Goal: Task Accomplishment & Management: Manage account settings

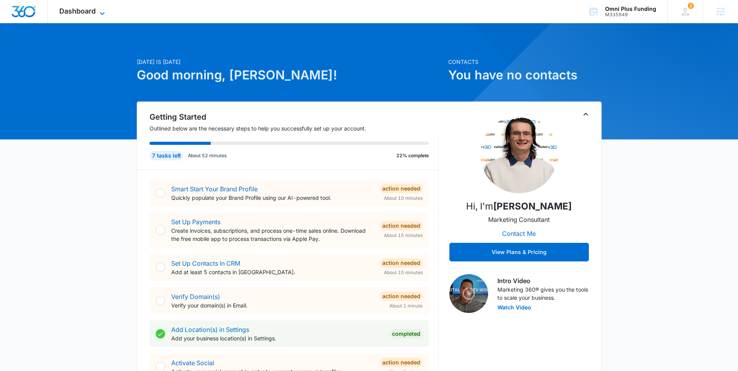
click at [73, 11] on span "Dashboard" at bounding box center [77, 11] width 36 height 8
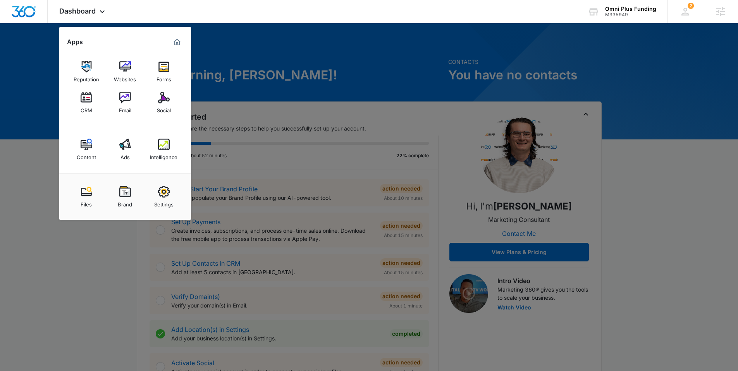
click at [160, 187] on img at bounding box center [164, 192] width 12 height 12
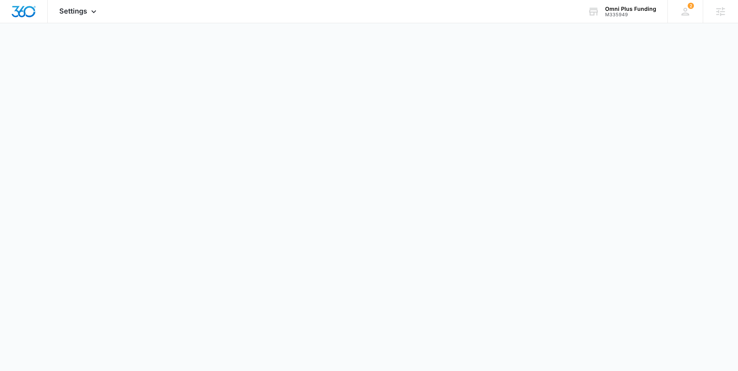
select select "US"
select select "America/Denver"
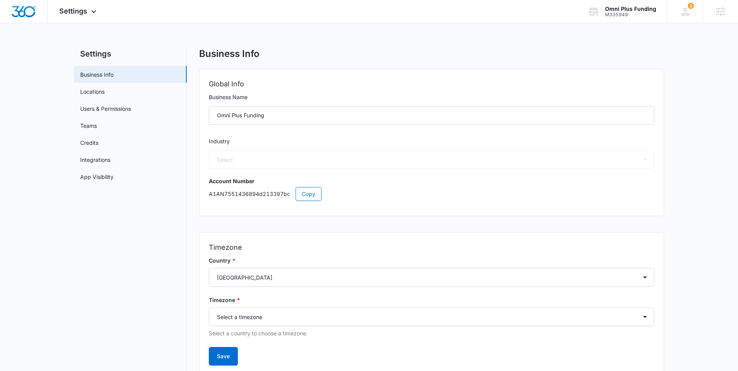
select select "33"
click at [103, 93] on link "Locations" at bounding box center [92, 92] width 24 height 8
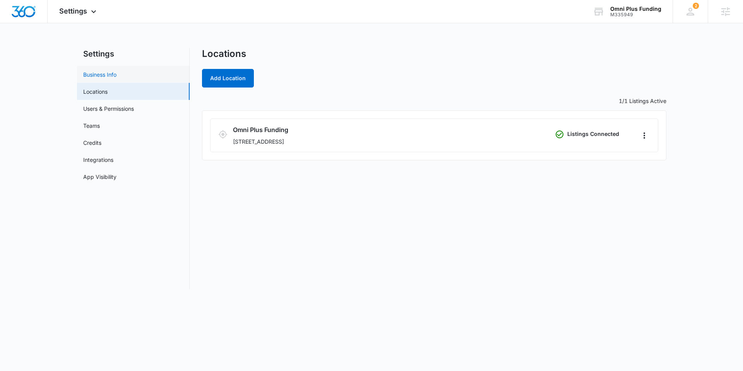
click at [108, 76] on link "Business Info" at bounding box center [99, 74] width 33 height 8
select select "33"
select select "US"
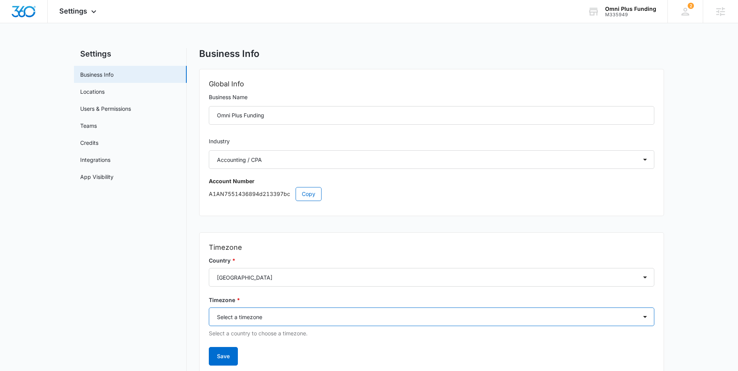
click at [251, 321] on select "Select a timezone Select a timezone America/Adak America/Anchorage America/Bois…" at bounding box center [431, 316] width 445 height 19
select select "America/New_York"
click at [209, 307] on select "Select a timezone Select a timezone America/Adak America/Anchorage America/Bois…" at bounding box center [431, 316] width 445 height 19
click at [218, 355] on button "Save" at bounding box center [223, 356] width 29 height 19
click at [105, 95] on link "Locations" at bounding box center [92, 92] width 24 height 8
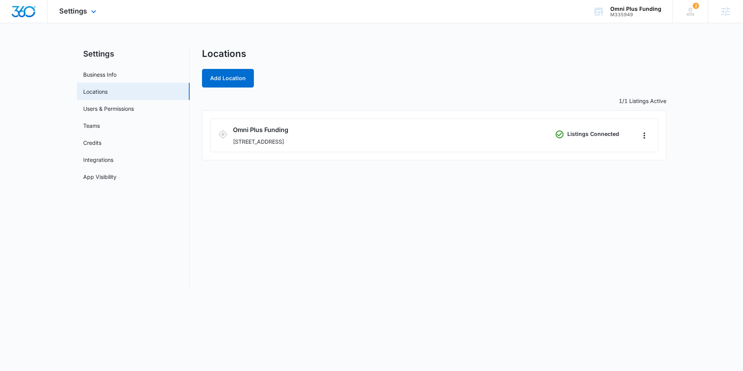
click at [25, 11] on img "Dashboard" at bounding box center [23, 12] width 25 height 12
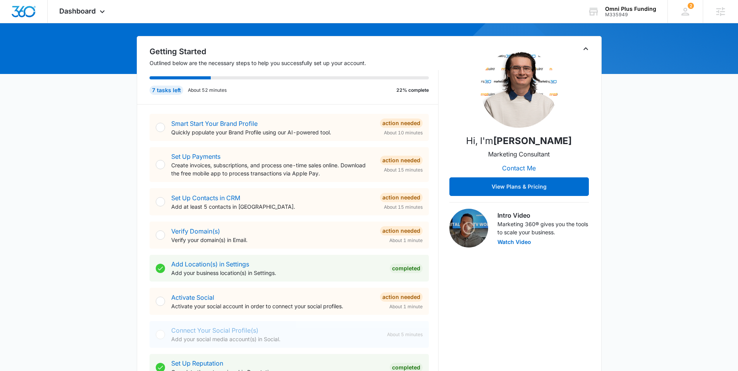
scroll to position [240, 0]
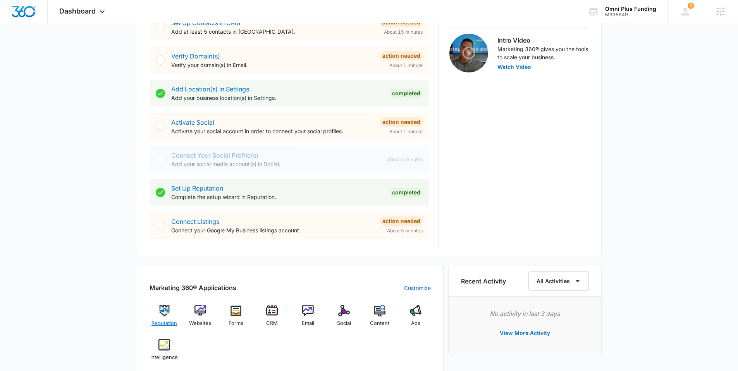
click at [163, 309] on img at bounding box center [164, 311] width 12 height 12
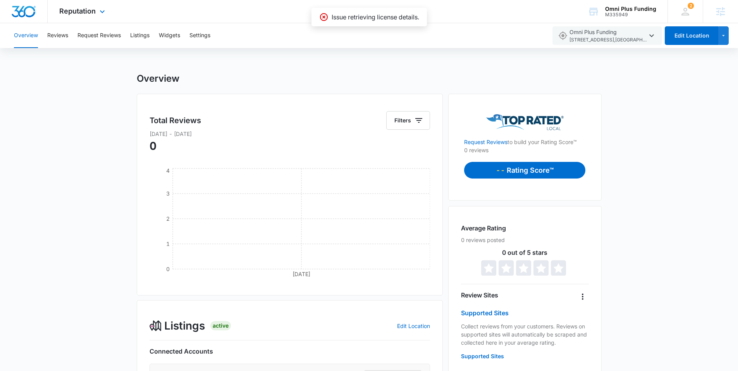
click at [31, 10] on img "Dashboard" at bounding box center [23, 12] width 25 height 12
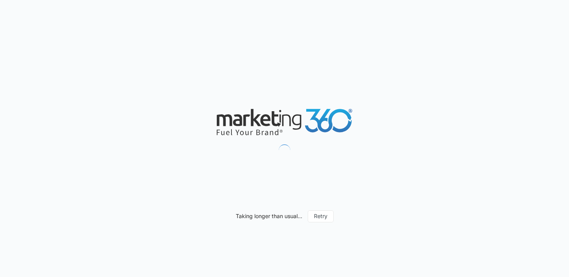
click at [162, 40] on div "Taking longer than usual... Retry" at bounding box center [284, 138] width 569 height 277
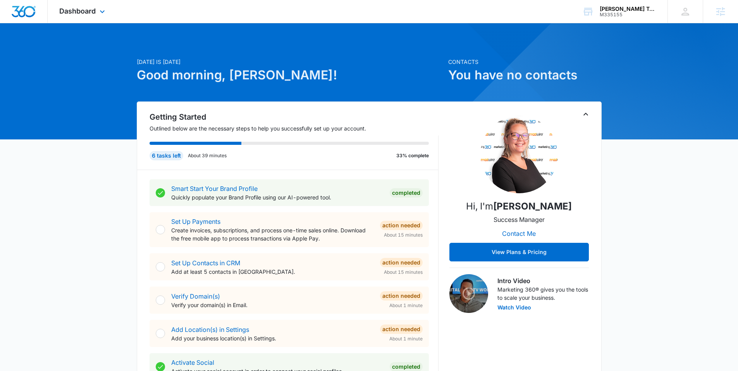
click at [90, 17] on div "Dashboard Apps Reputation Websites Forms CRM Email Social Shop Content Ads Inte…" at bounding box center [83, 11] width 71 height 23
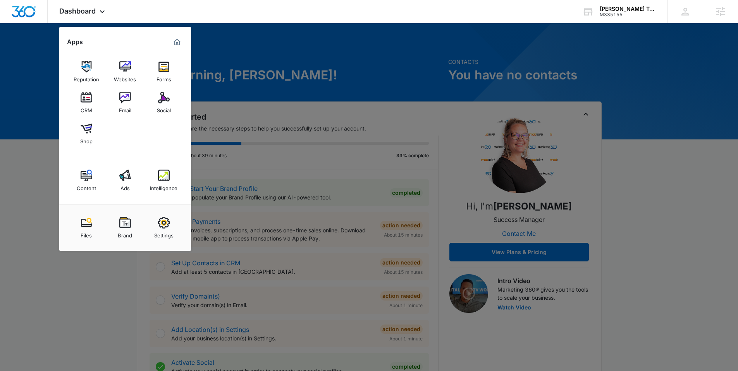
click at [255, 52] on div at bounding box center [369, 185] width 738 height 371
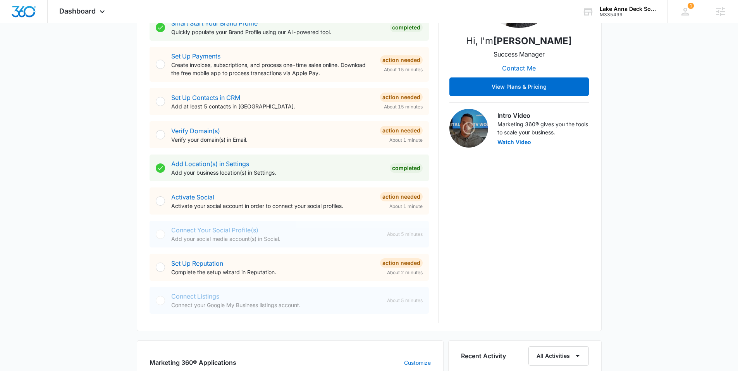
scroll to position [311, 0]
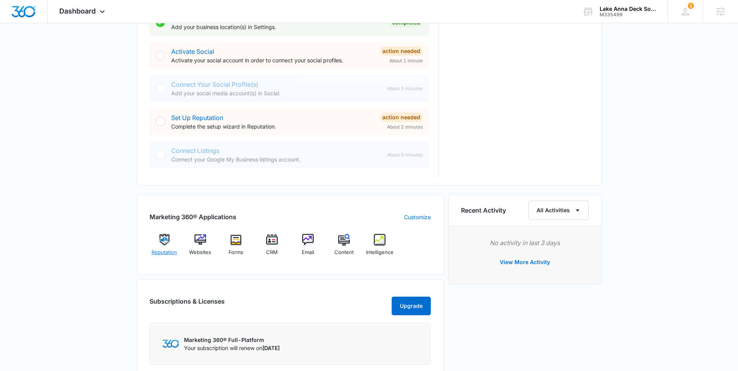
click at [165, 240] on img at bounding box center [164, 240] width 12 height 12
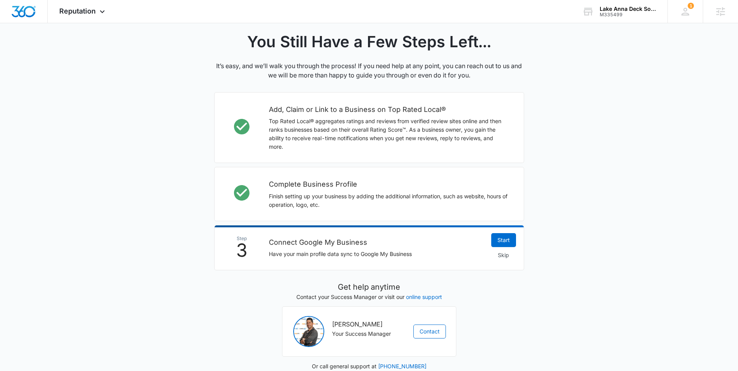
scroll to position [181, 0]
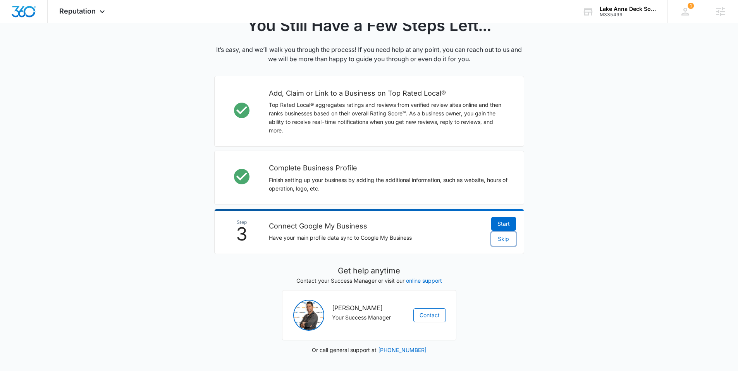
click at [505, 240] on span "Skip" at bounding box center [503, 239] width 11 height 9
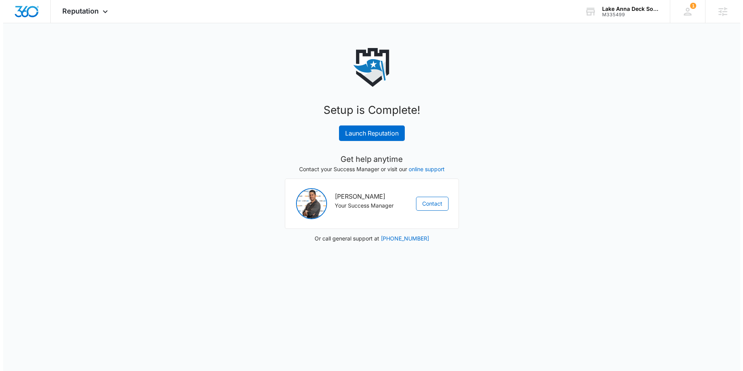
scroll to position [0, 0]
click at [362, 135] on link "Launch Reputation" at bounding box center [372, 132] width 66 height 15
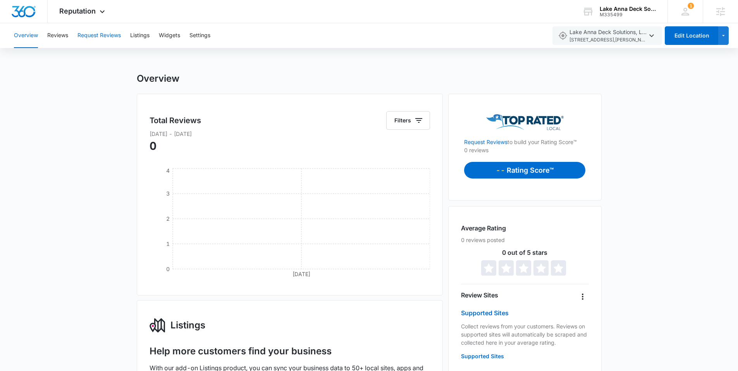
click at [101, 36] on button "Request Reviews" at bounding box center [98, 35] width 43 height 25
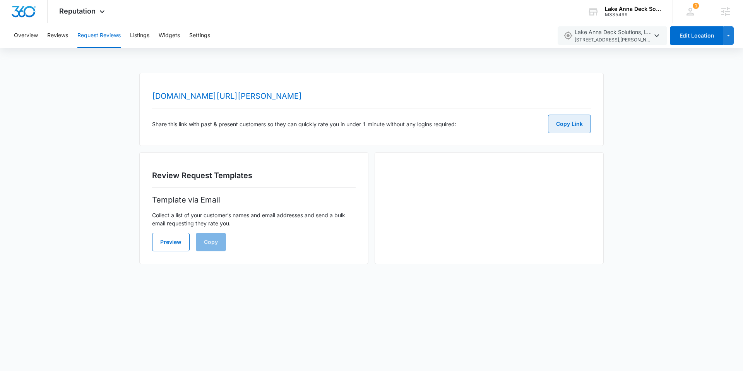
click at [570, 124] on button "Copy Link" at bounding box center [569, 124] width 43 height 19
click at [573, 126] on button "Copy Link" at bounding box center [569, 124] width 43 height 19
